Goal: Transaction & Acquisition: Purchase product/service

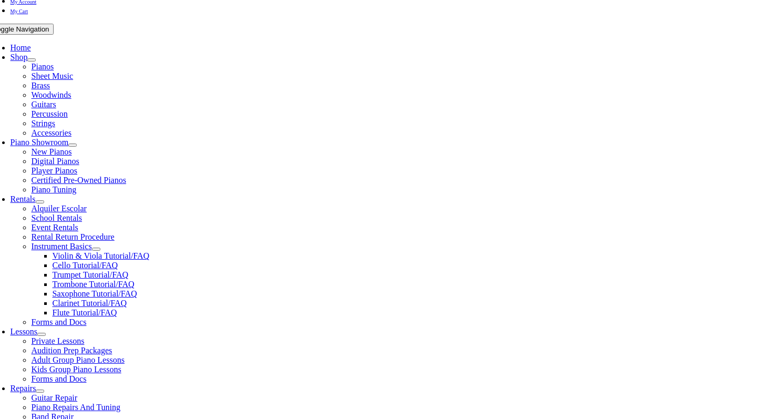
scroll to position [188, 0]
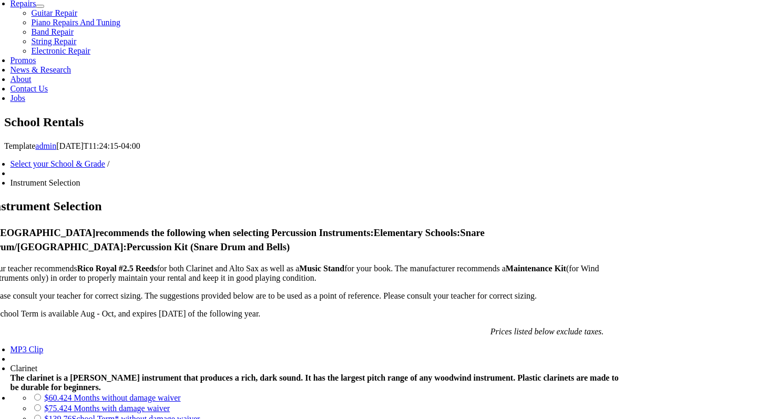
scroll to position [574, 0]
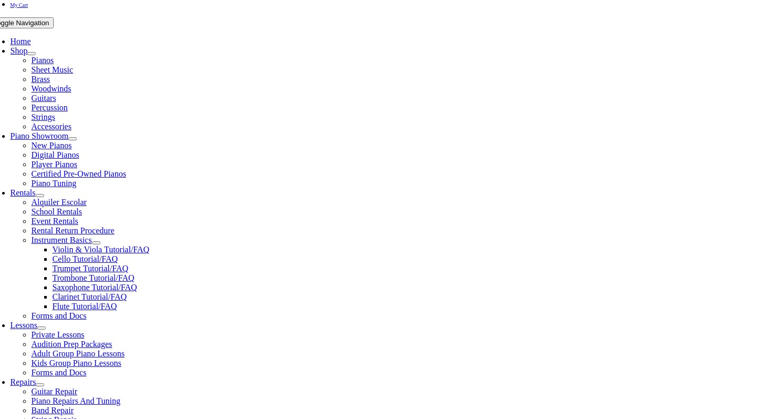
scroll to position [210, 0]
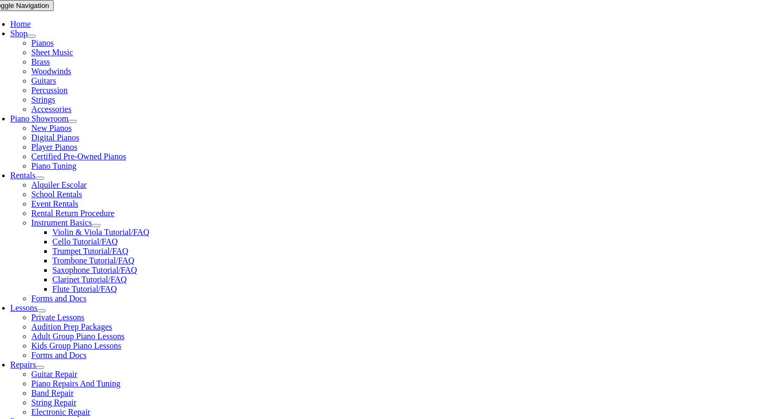
checkbox input"] "true"
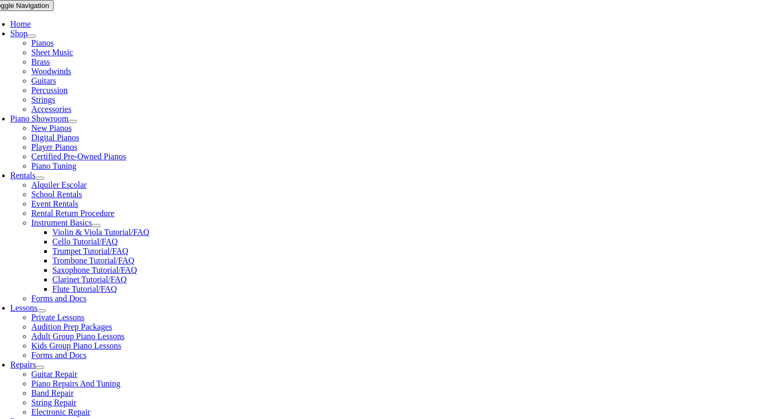
checkbox input"] "true"
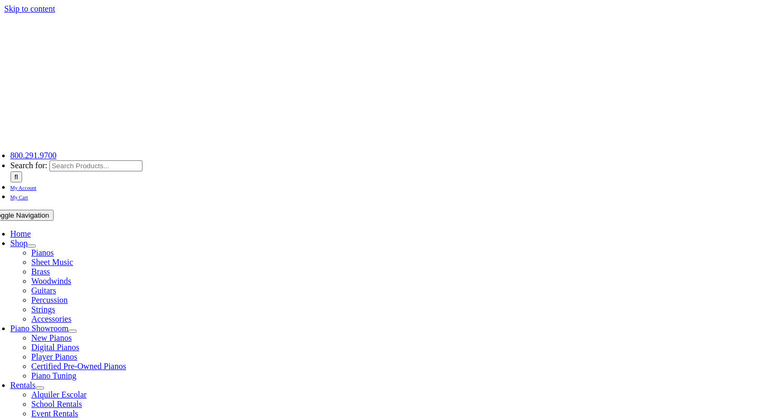
type input "1"
